Goal: Task Accomplishment & Management: Manage account settings

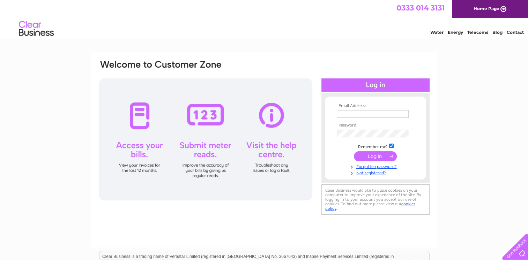
type input "quickshifttyres@hotmail.com"
click at [384, 155] on input "submit" at bounding box center [375, 156] width 43 height 10
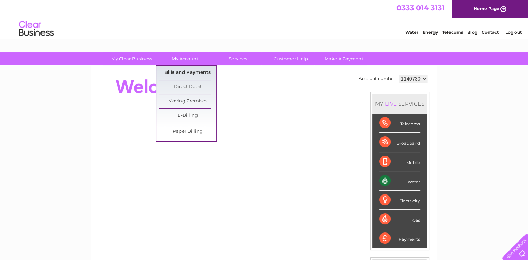
click at [192, 72] on link "Bills and Payments" at bounding box center [188, 73] width 58 height 14
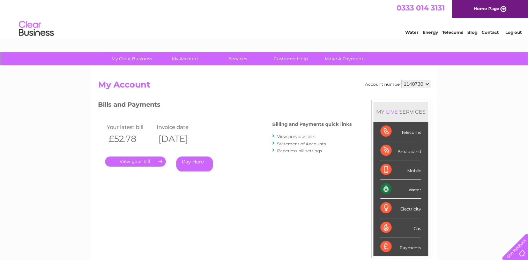
click at [151, 158] on link "." at bounding box center [135, 162] width 61 height 10
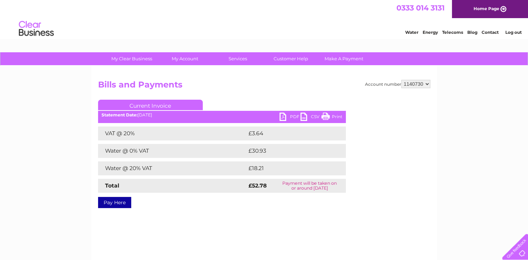
click at [282, 114] on link "PDF" at bounding box center [289, 118] width 21 height 10
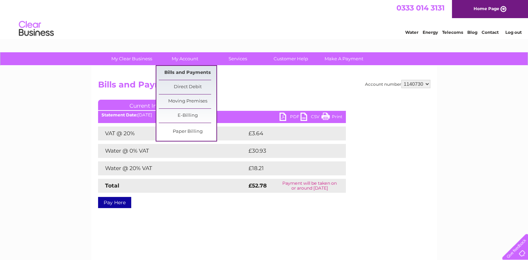
click at [188, 70] on link "Bills and Payments" at bounding box center [188, 73] width 58 height 14
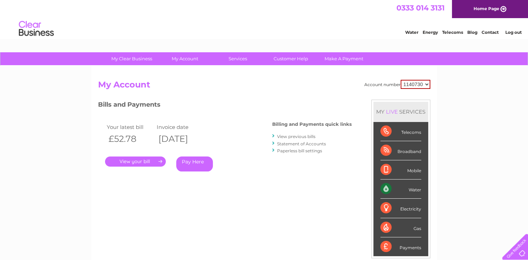
click at [139, 159] on link "." at bounding box center [135, 162] width 61 height 10
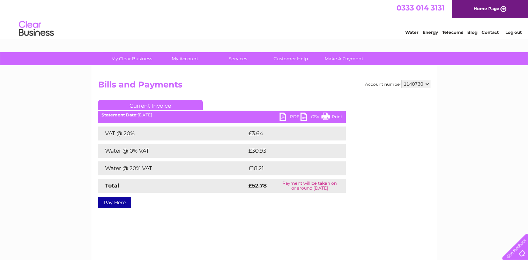
click at [331, 115] on link "Print" at bounding box center [331, 118] width 21 height 10
click at [329, 117] on link "Print" at bounding box center [331, 118] width 21 height 10
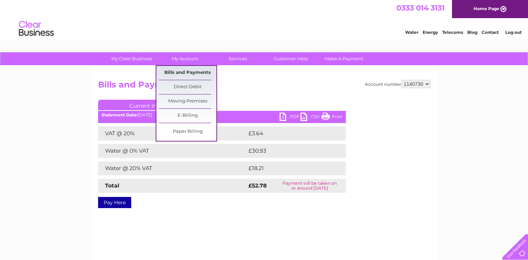
click at [186, 72] on link "Bills and Payments" at bounding box center [188, 73] width 58 height 14
click at [202, 70] on link "Bills and Payments" at bounding box center [188, 73] width 58 height 14
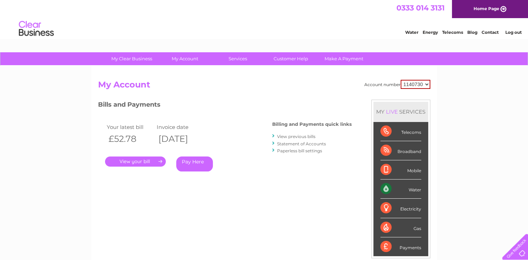
click at [140, 159] on link "." at bounding box center [135, 162] width 61 height 10
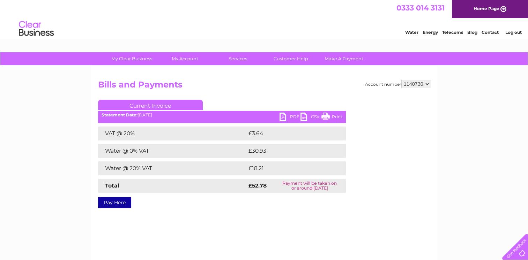
click at [282, 117] on link "PDF" at bounding box center [289, 118] width 21 height 10
click at [281, 116] on link "PDF" at bounding box center [289, 118] width 21 height 10
click at [513, 31] on link "Log out" at bounding box center [513, 32] width 16 height 5
